Goal: Find specific page/section: Locate a particular part of the current website

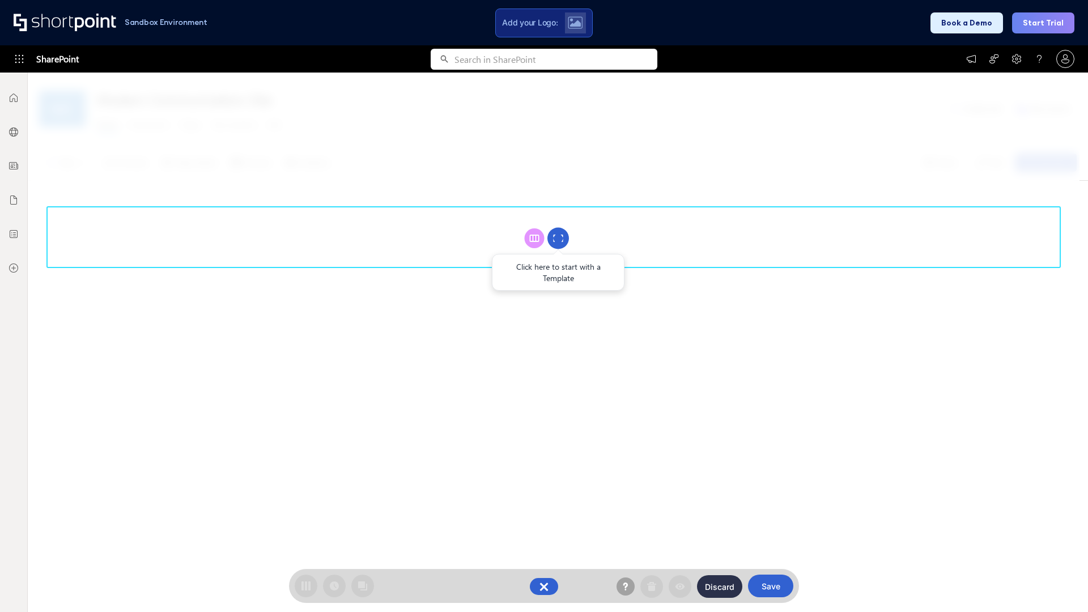
click at [558, 238] on circle at bounding box center [558, 239] width 22 height 22
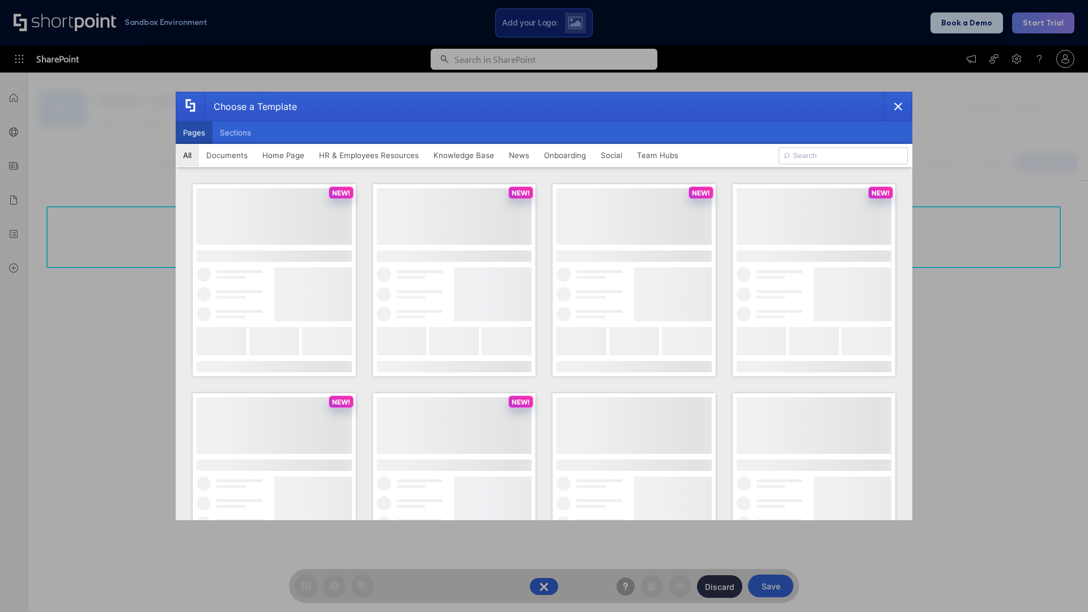
click at [194, 133] on button "Pages" at bounding box center [194, 132] width 37 height 23
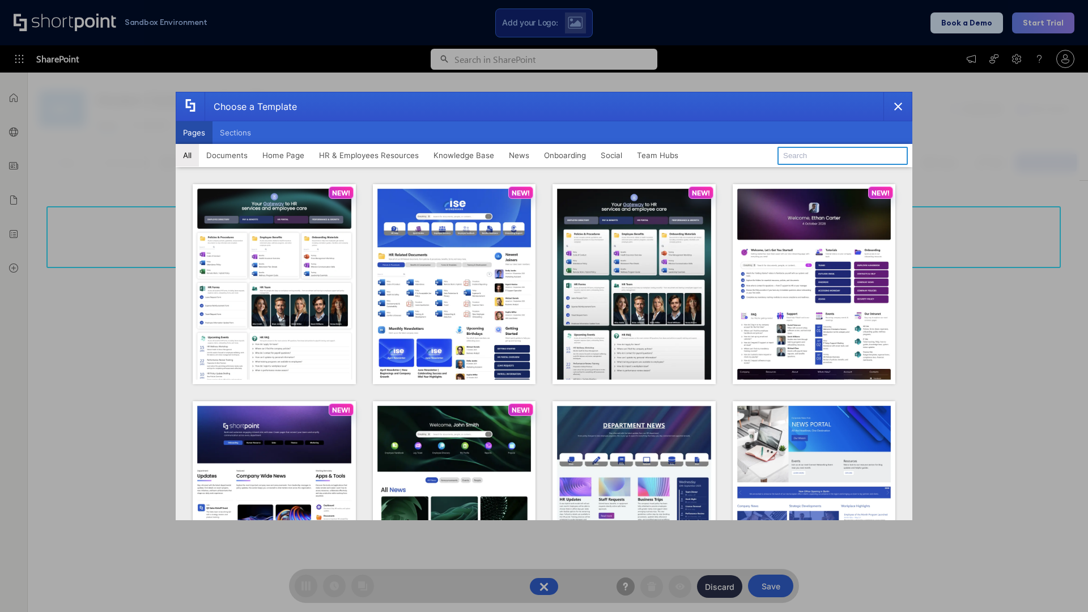
type input "HR 7"
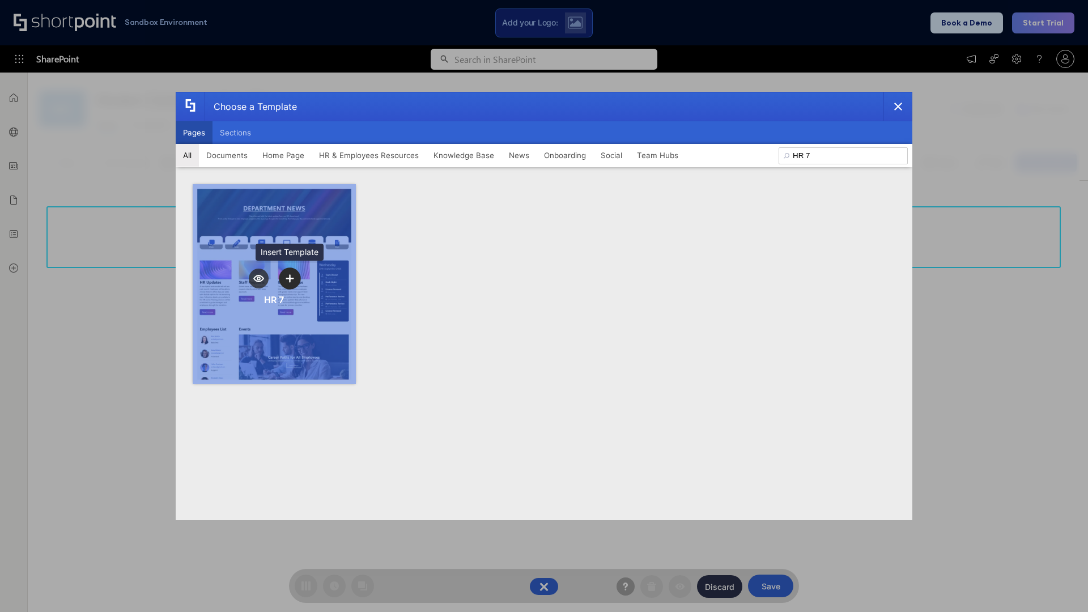
click at [289, 278] on icon "template selector" at bounding box center [289, 278] width 8 height 8
